Goal: Navigation & Orientation: Find specific page/section

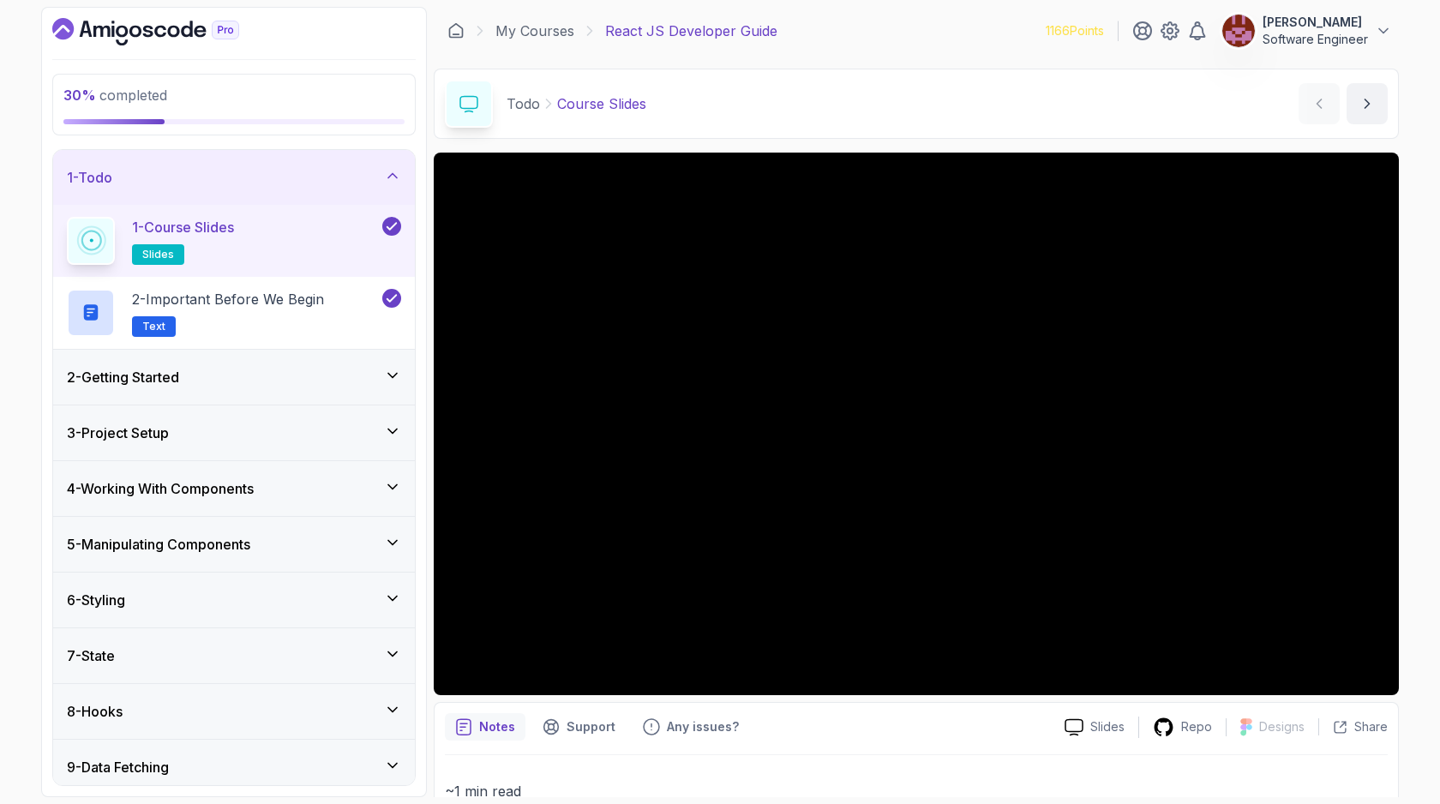
click at [166, 15] on div "30 % completed 1 - Todo 1 - Course Slides slides 2 - Important Before We Begin …" at bounding box center [234, 402] width 386 height 790
click at [170, 27] on icon "Dashboard" at bounding box center [173, 32] width 12 height 12
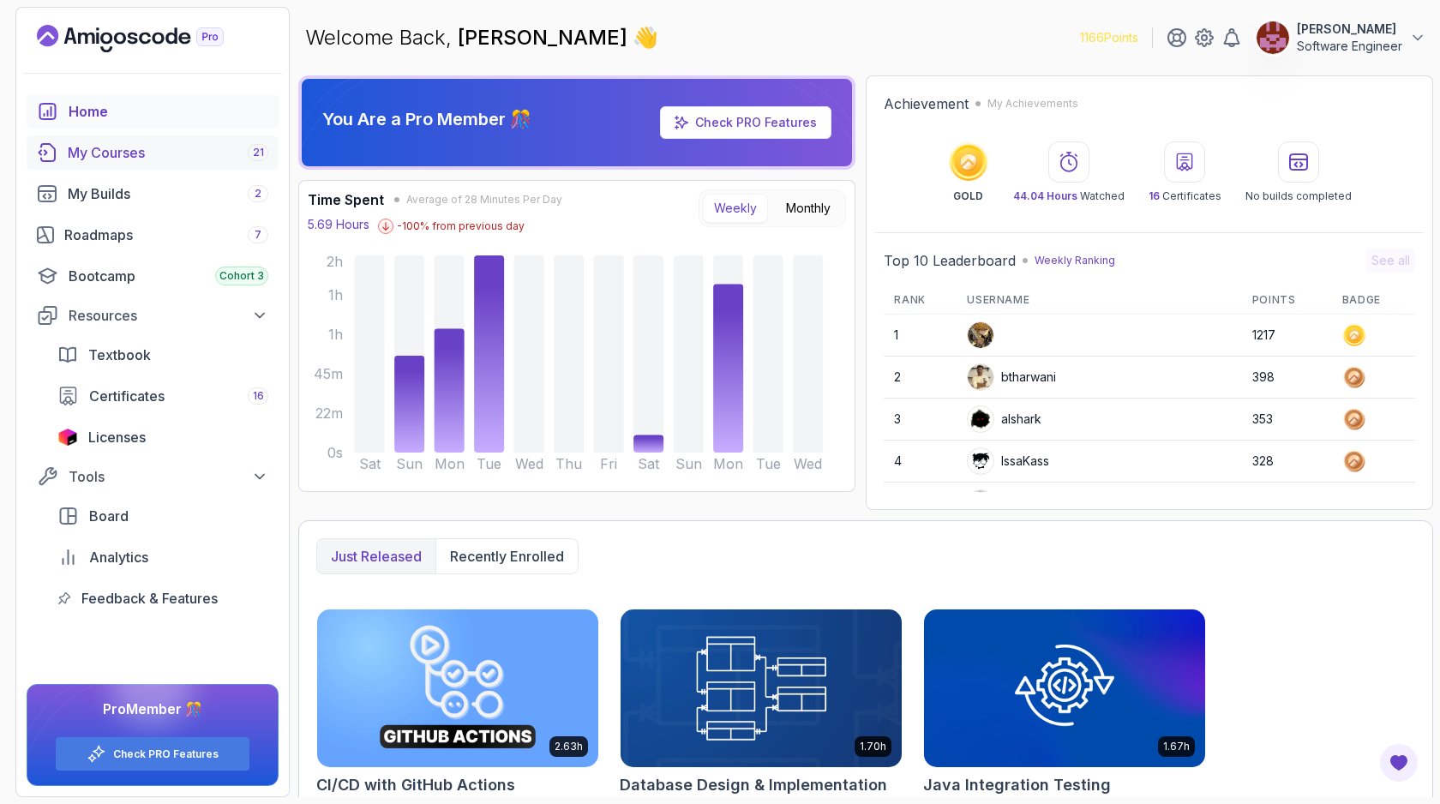
click at [135, 152] on div "My Courses 21" at bounding box center [168, 152] width 201 height 21
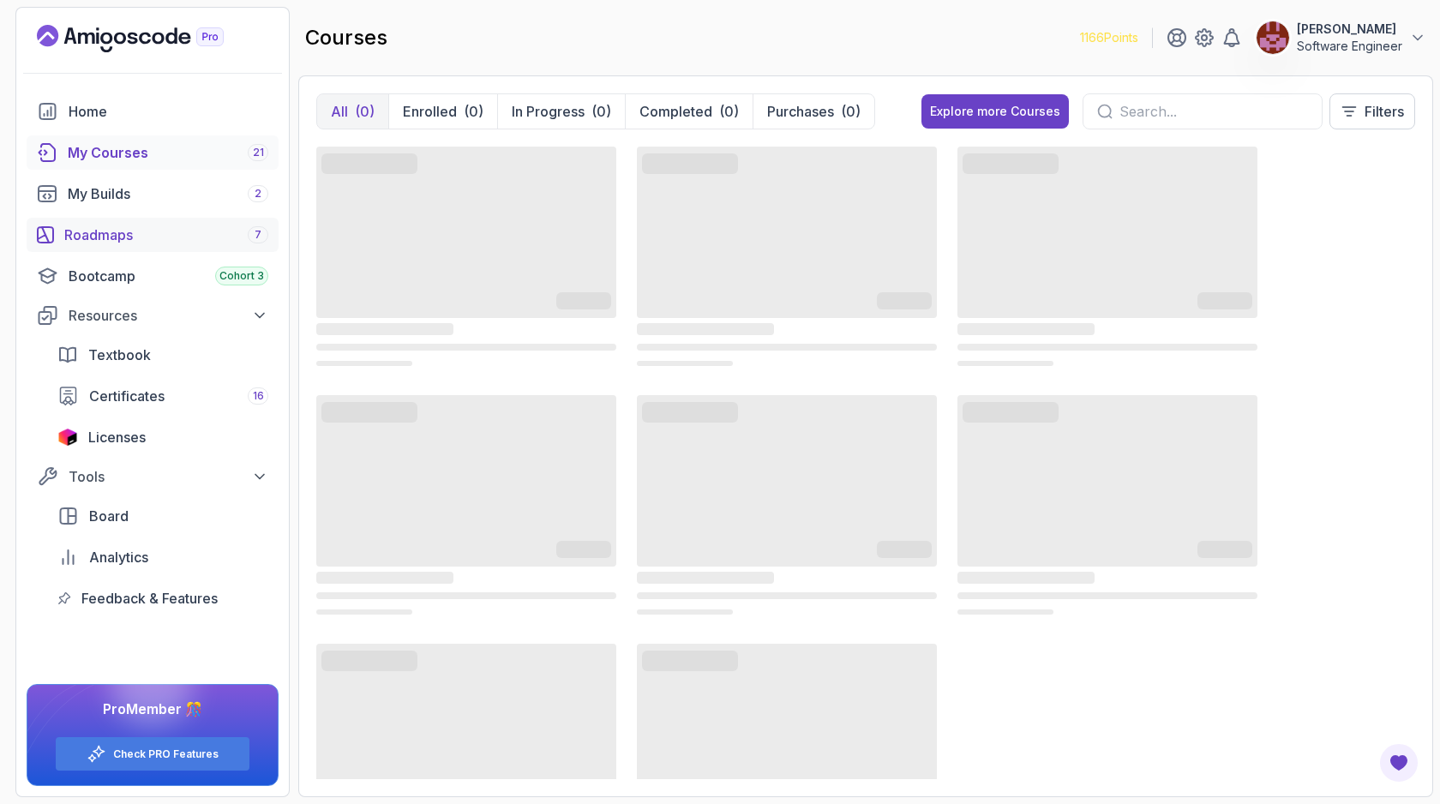
click at [142, 235] on div "Roadmaps 7" at bounding box center [166, 235] width 204 height 21
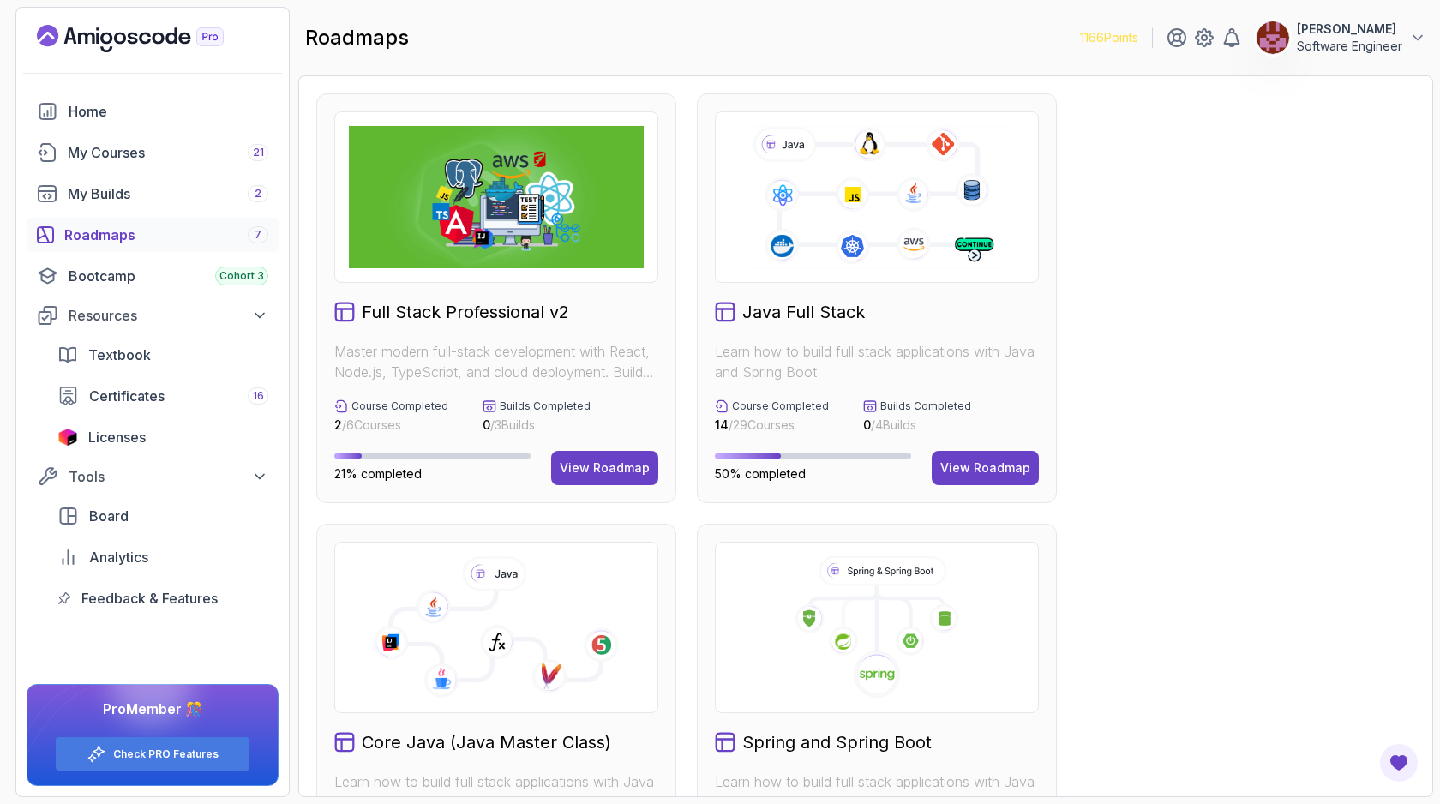
click at [864, 176] on icon at bounding box center [876, 196] width 265 height 147
click at [954, 465] on div "View Roadmap" at bounding box center [985, 467] width 90 height 17
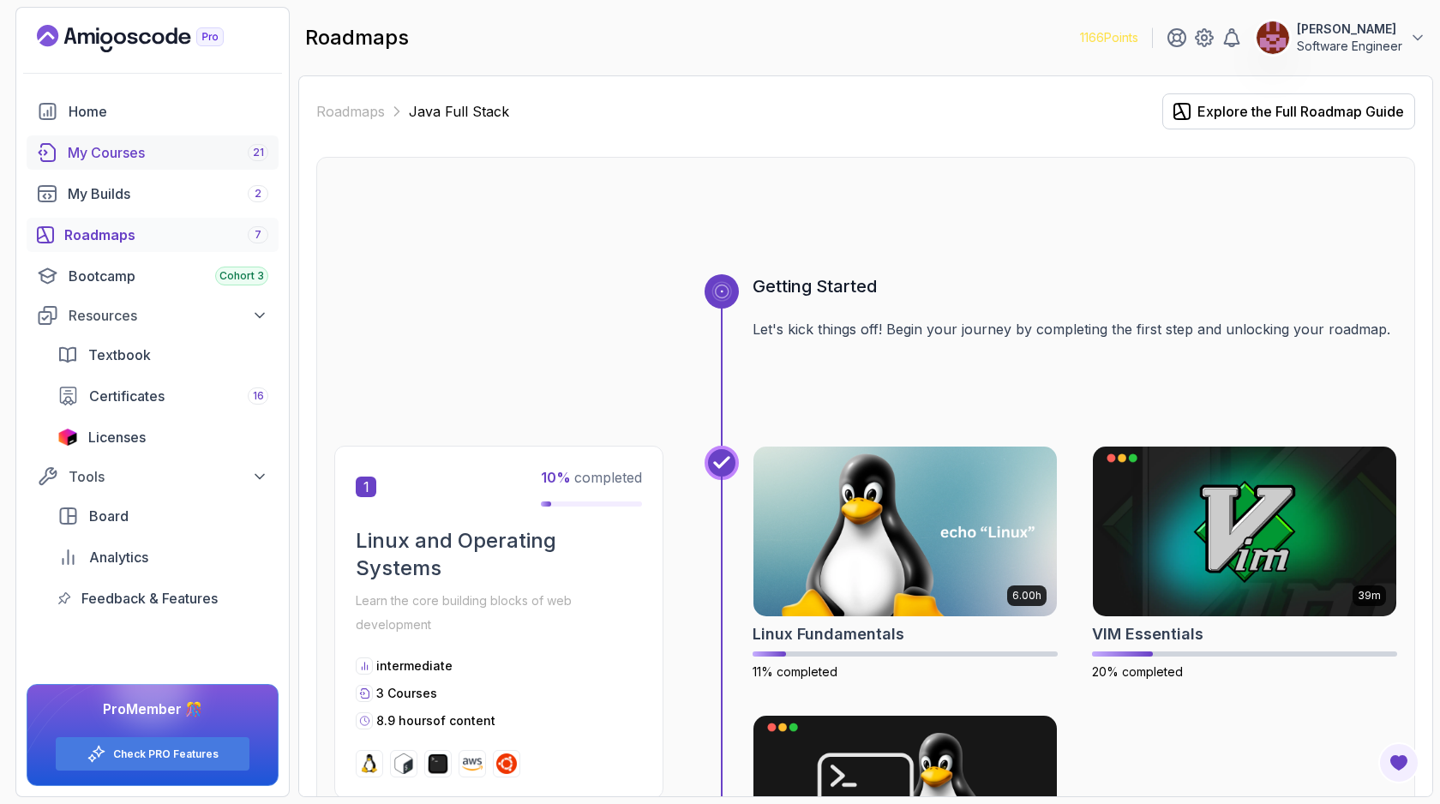
click at [210, 150] on div "My Courses 21" at bounding box center [168, 152] width 201 height 21
